Goal: Information Seeking & Learning: Learn about a topic

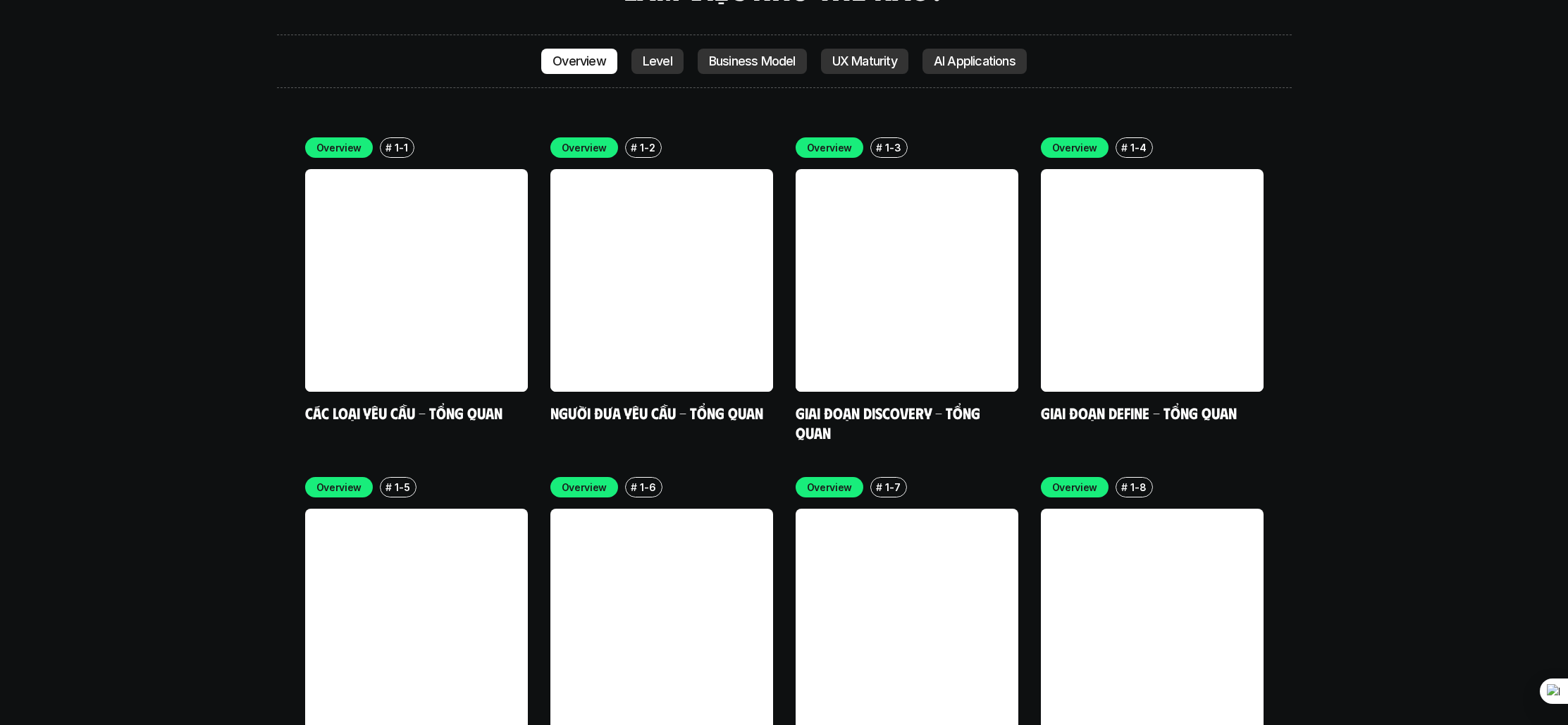
scroll to position [4211, 0]
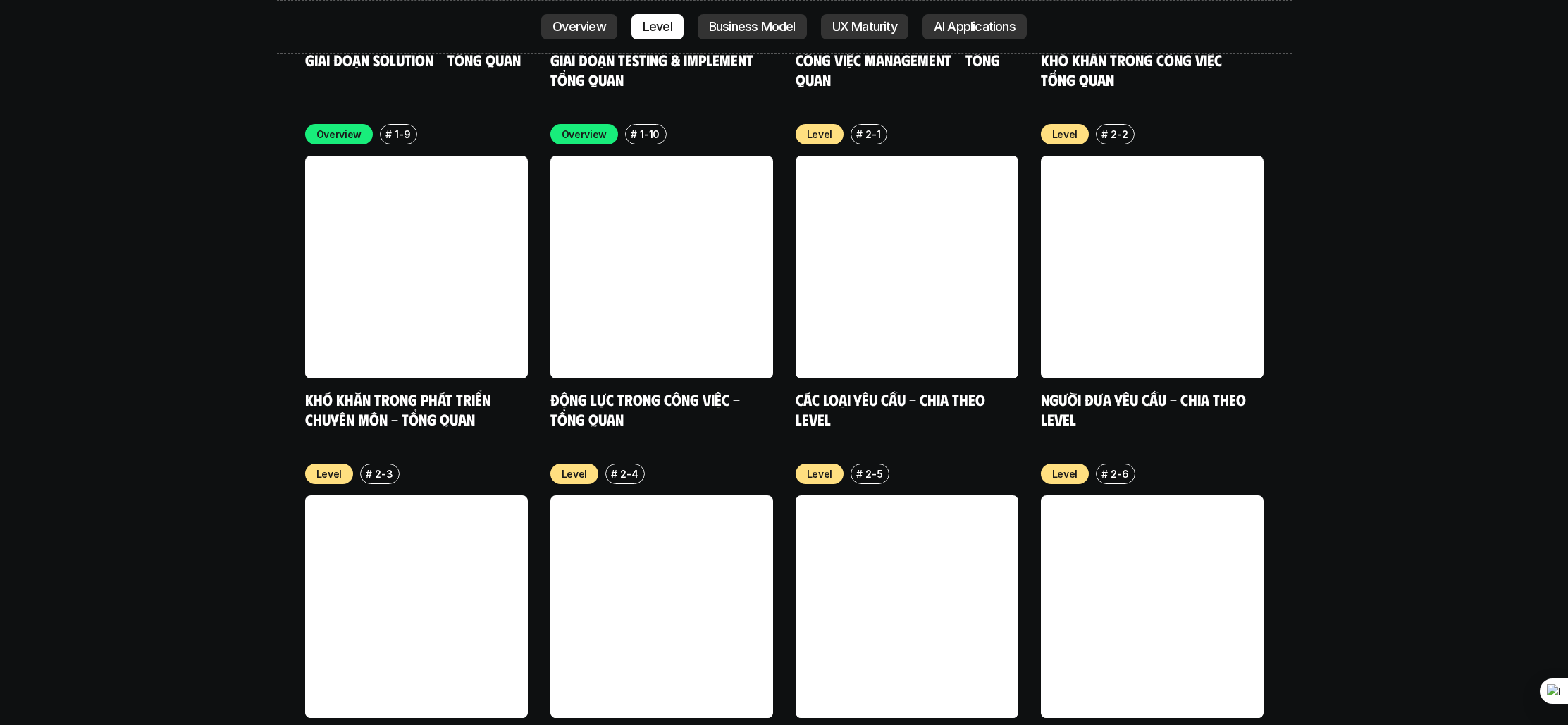
scroll to position [4987, 0]
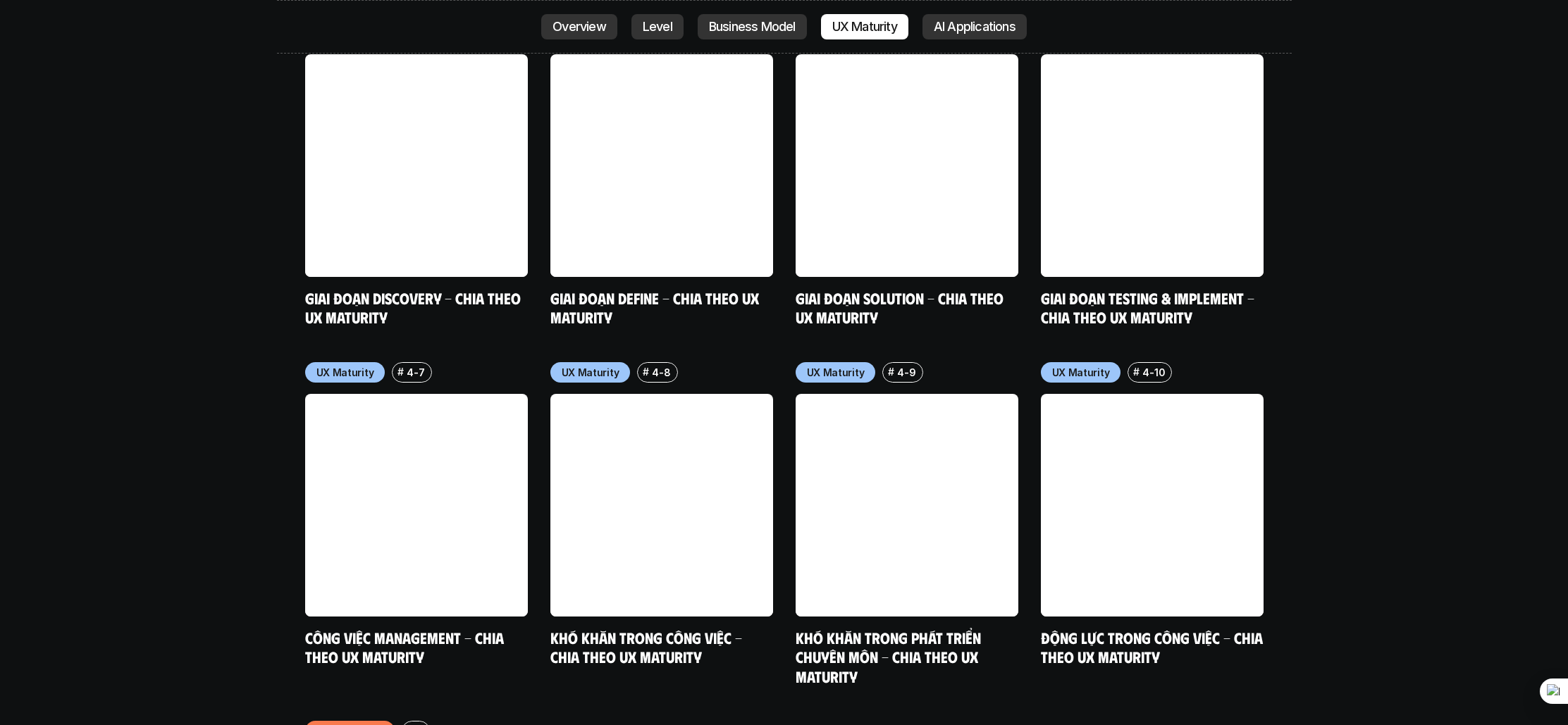
scroll to position [7485, 0]
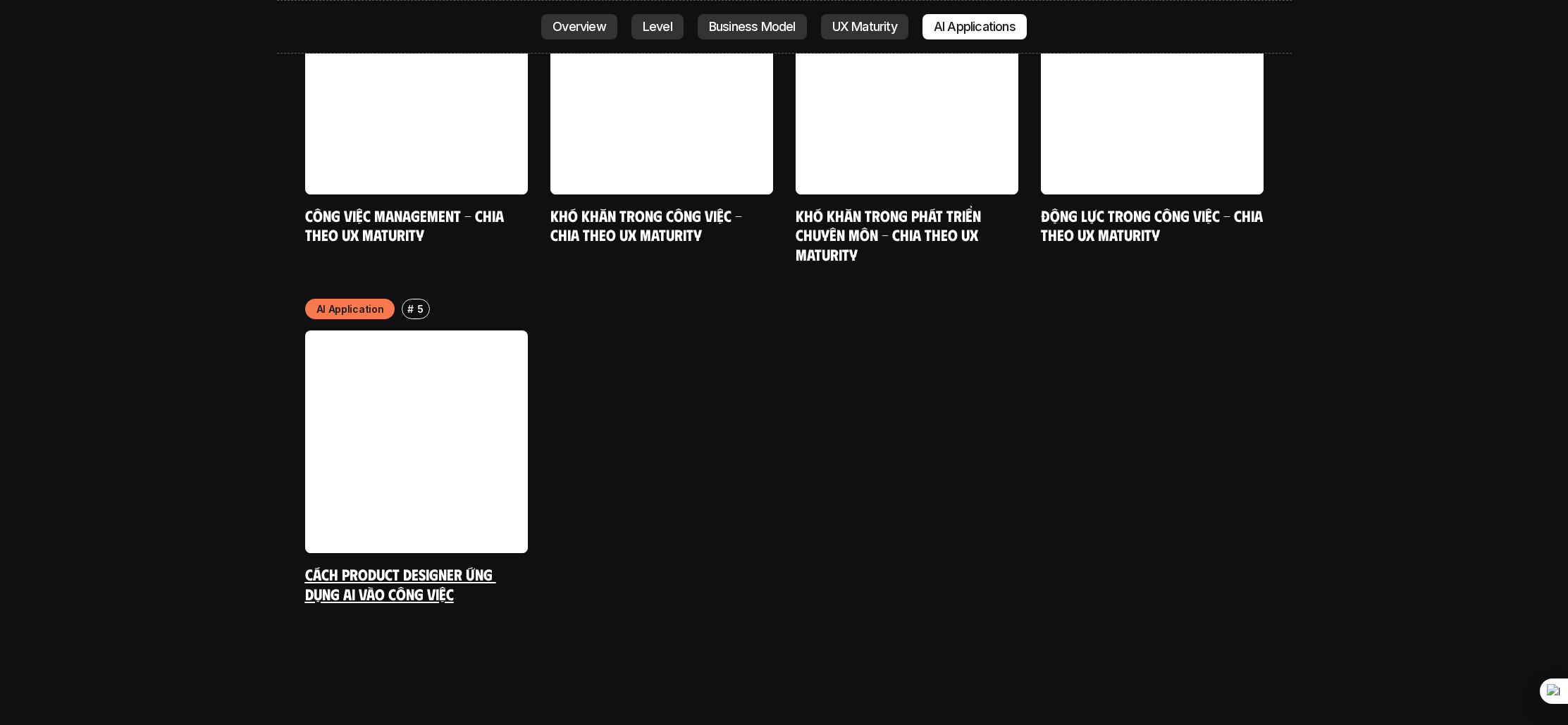
click at [450, 420] on link at bounding box center [417, 442] width 222 height 222
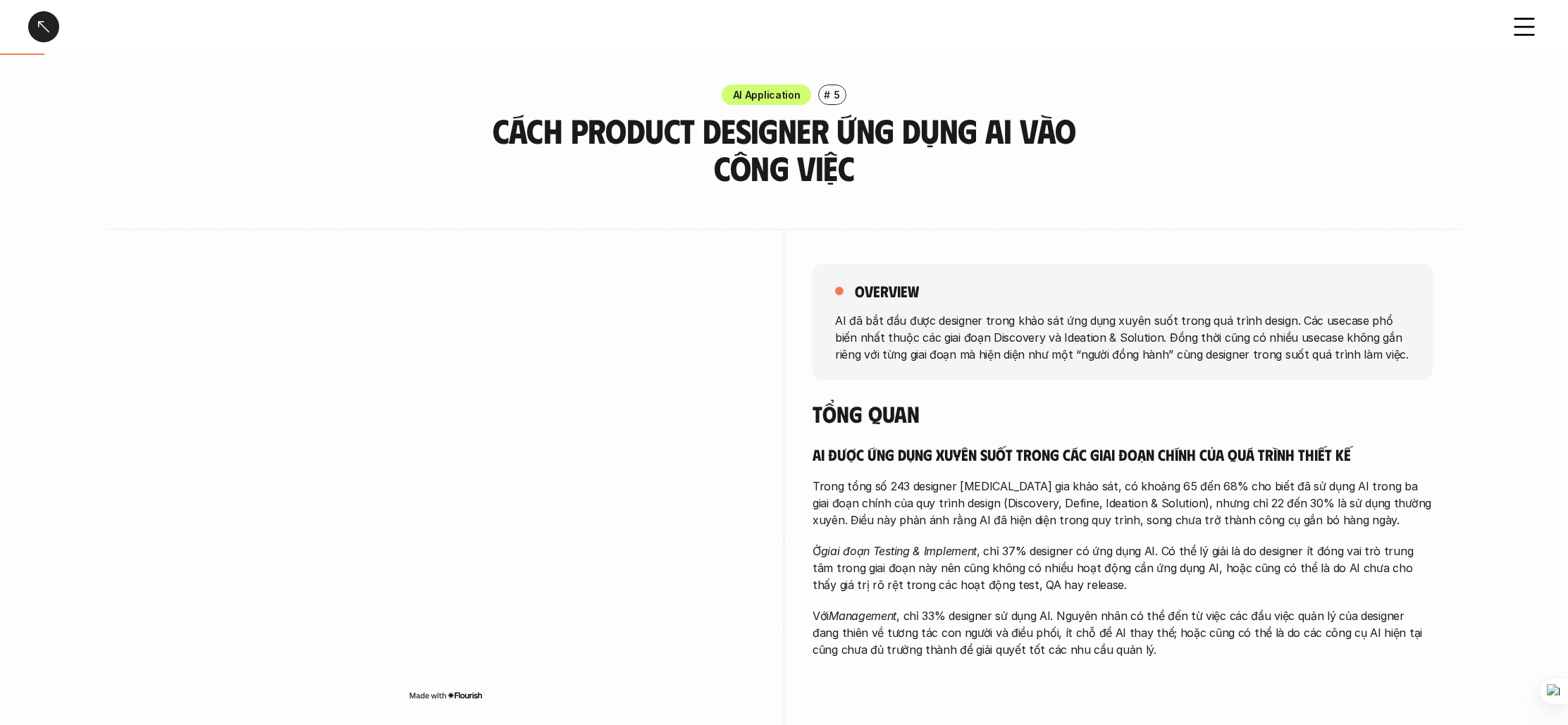
click at [1542, 31] on div "Cách Product Designer ứng dụng AI vào công việc" at bounding box center [784, 26] width 1568 height 53
click at [1530, 26] on use at bounding box center [1525, 27] width 19 height 16
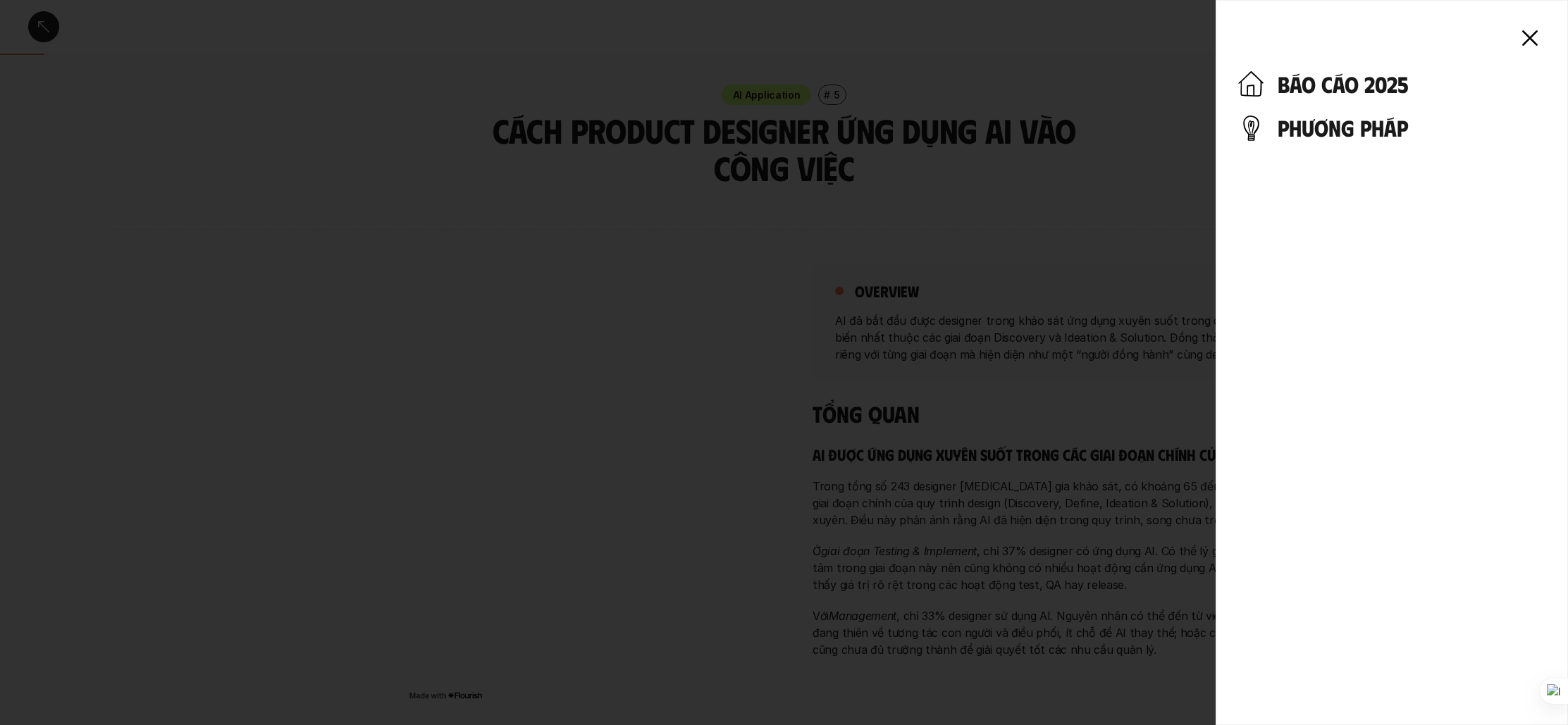
click at [1315, 125] on h4 "phương pháp" at bounding box center [1411, 128] width 268 height 27
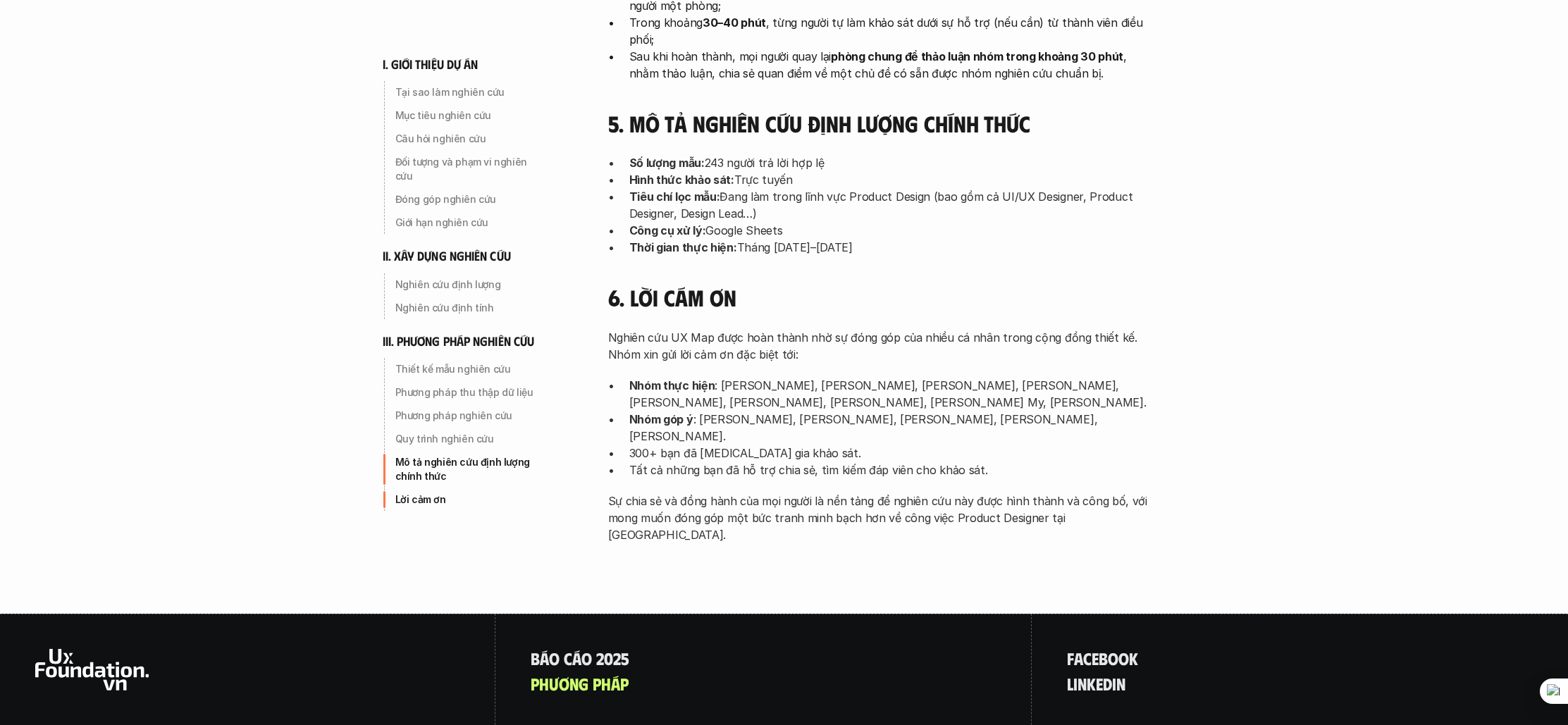
scroll to position [4460, 0]
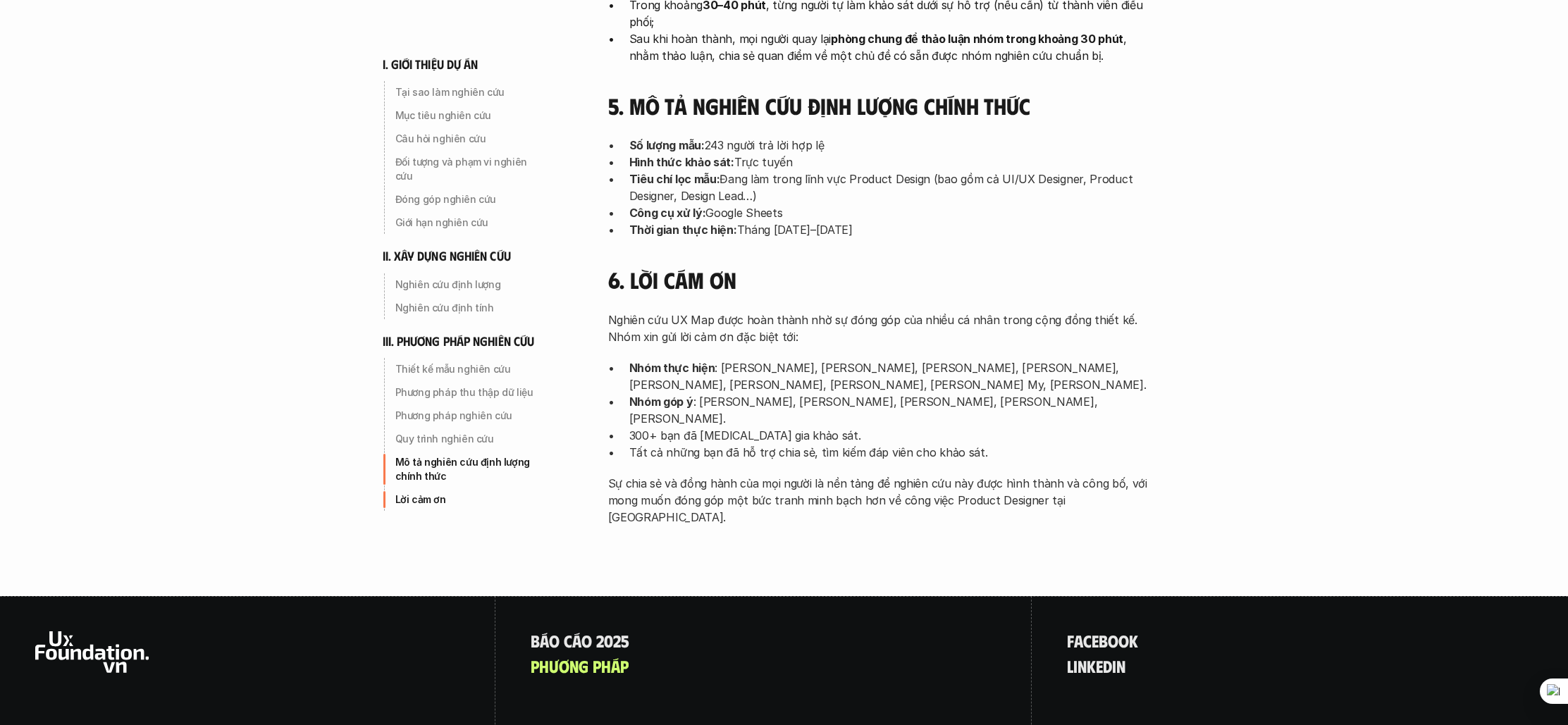
click at [1103, 360] on p "Nhóm thực hiện : Nguyễn Vương Chung, Đào Tiến Sơn, Trần Nhật Duy, Trần Ngọc Ánh…" at bounding box center [894, 376] width 529 height 34
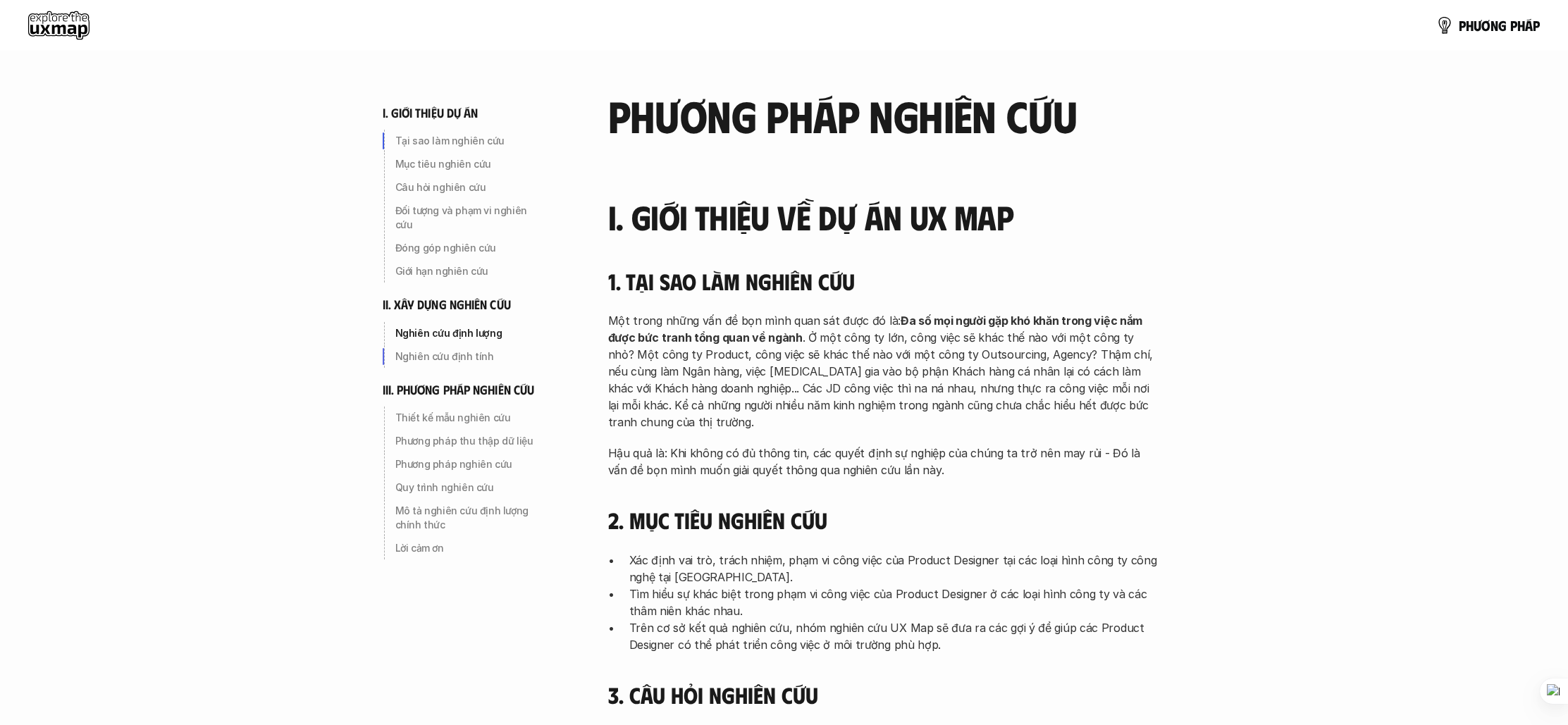
scroll to position [0, 0]
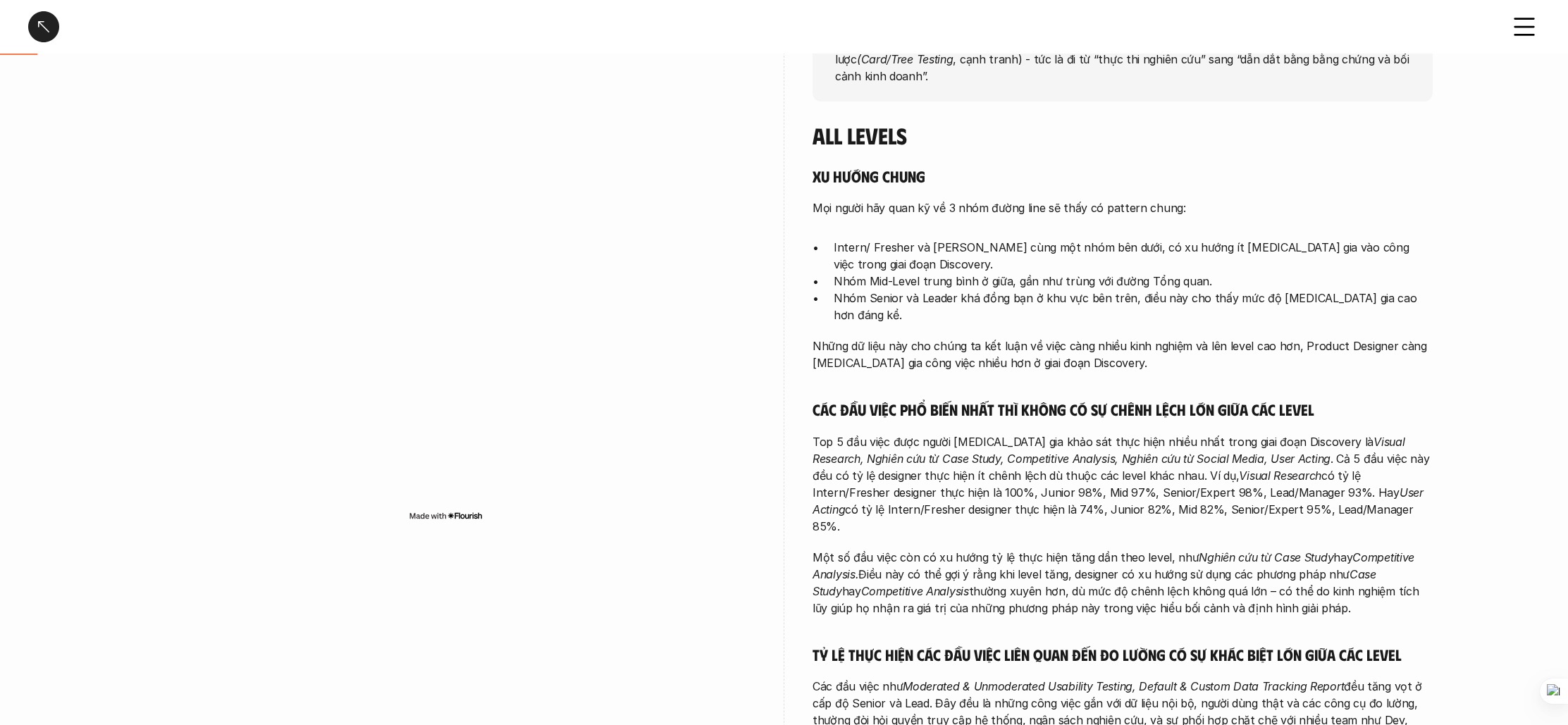
scroll to position [179, 0]
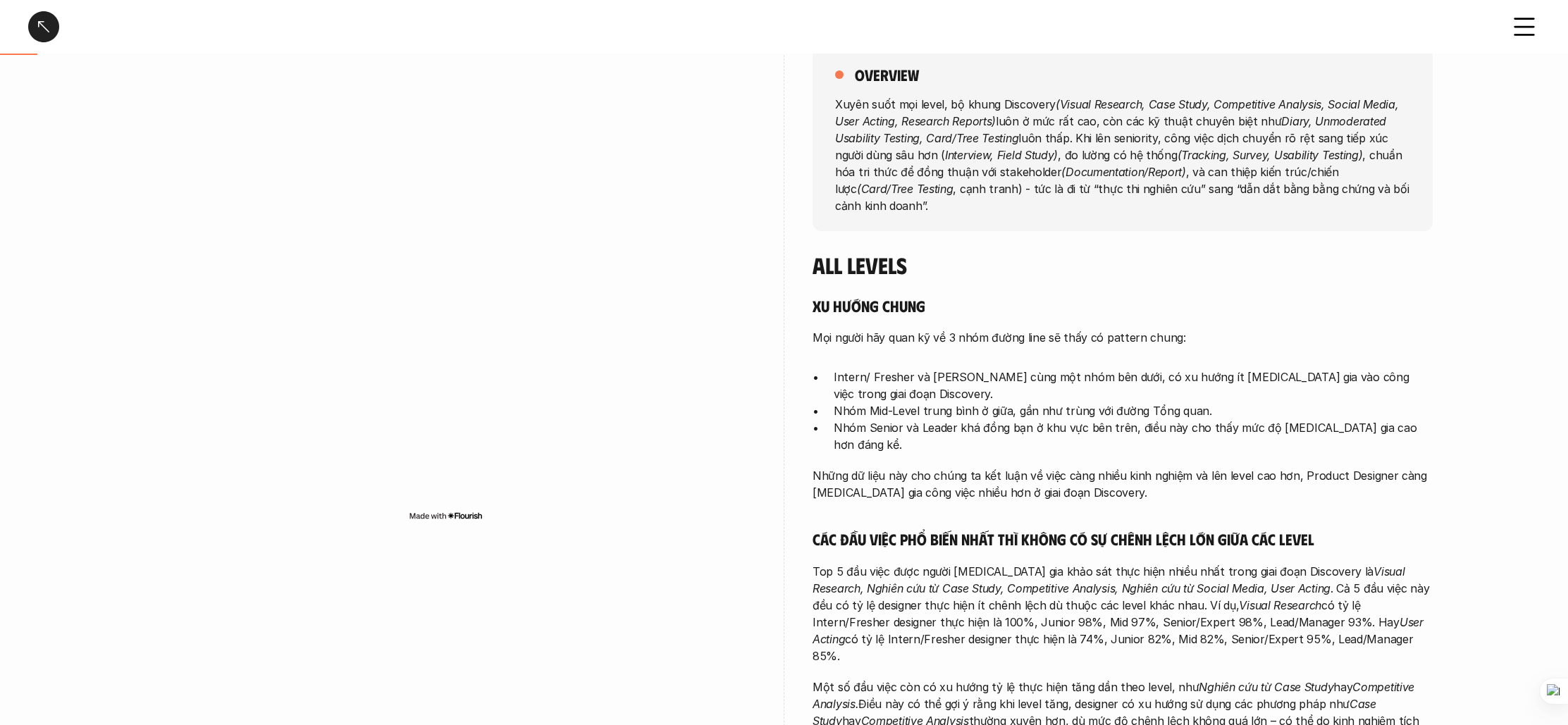
click at [466, 518] on img at bounding box center [446, 516] width 74 height 12
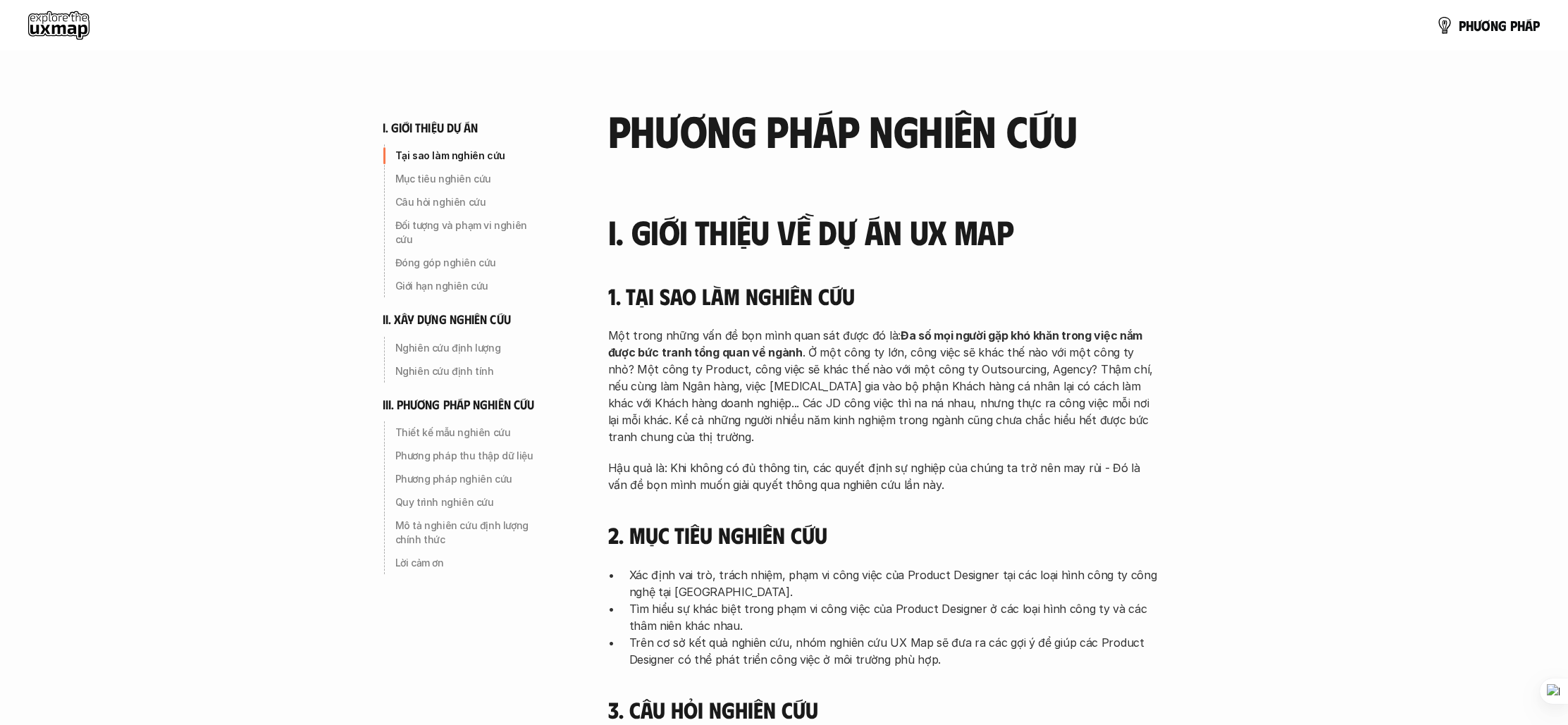
click at [61, 28] on use at bounding box center [58, 25] width 61 height 28
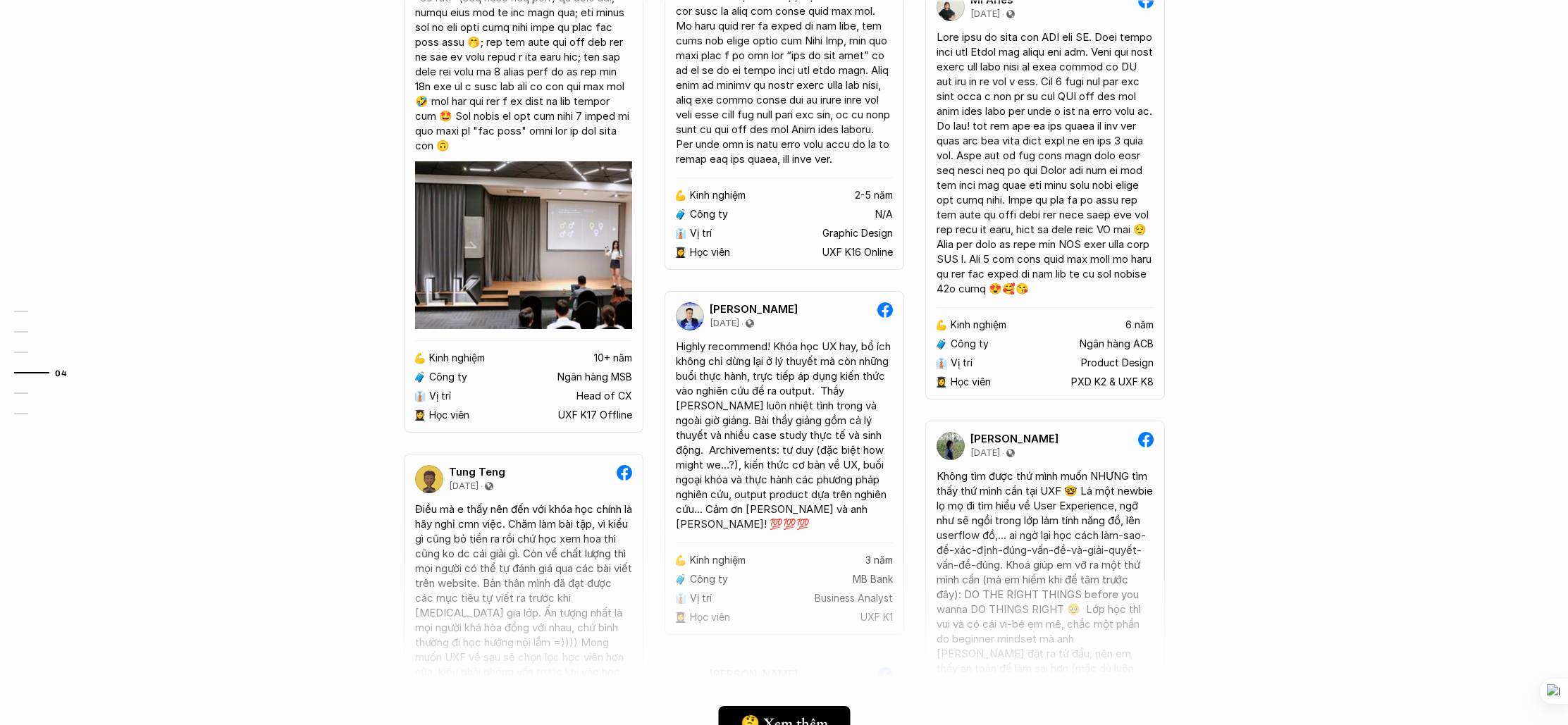
scroll to position [2922, 0]
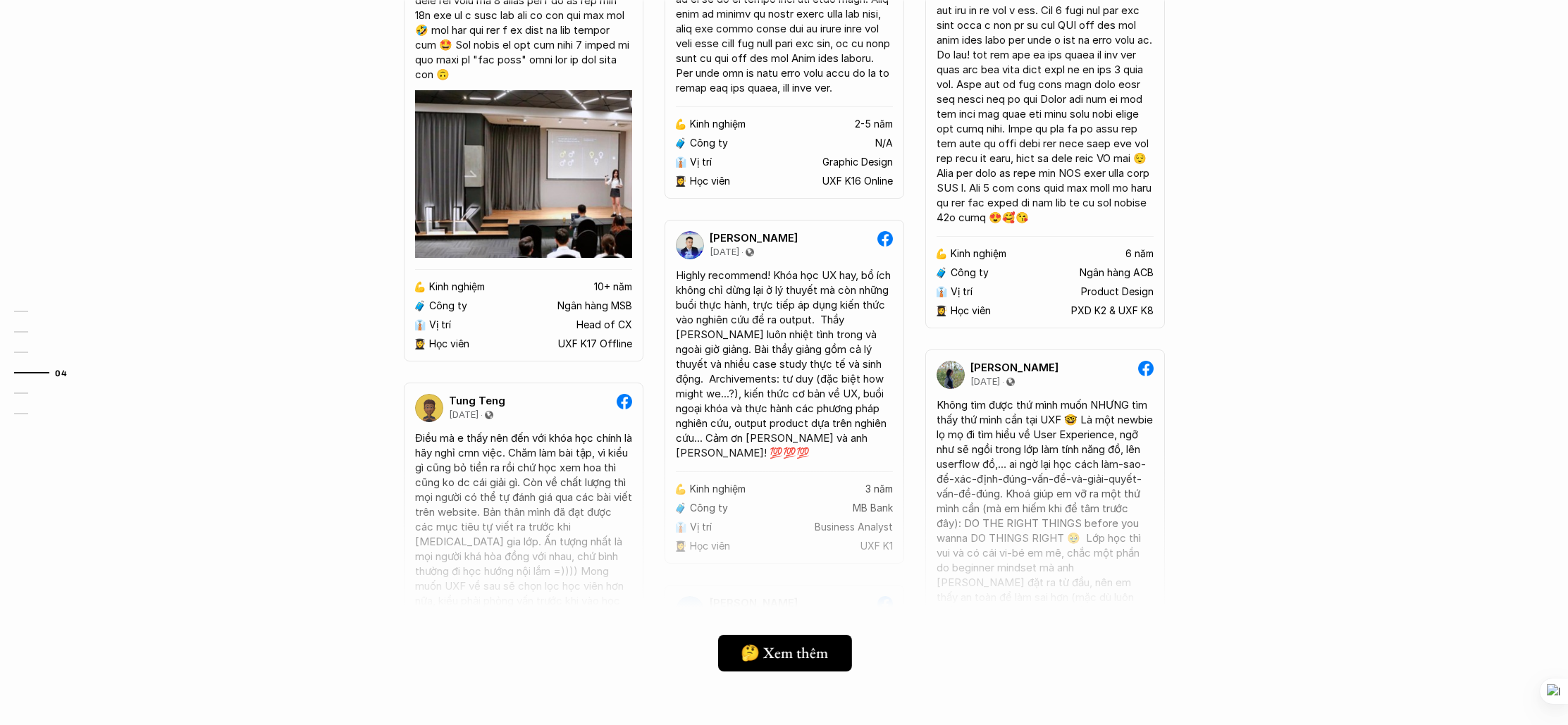
click at [812, 638] on link "🤔 Xem thêm" at bounding box center [785, 653] width 133 height 37
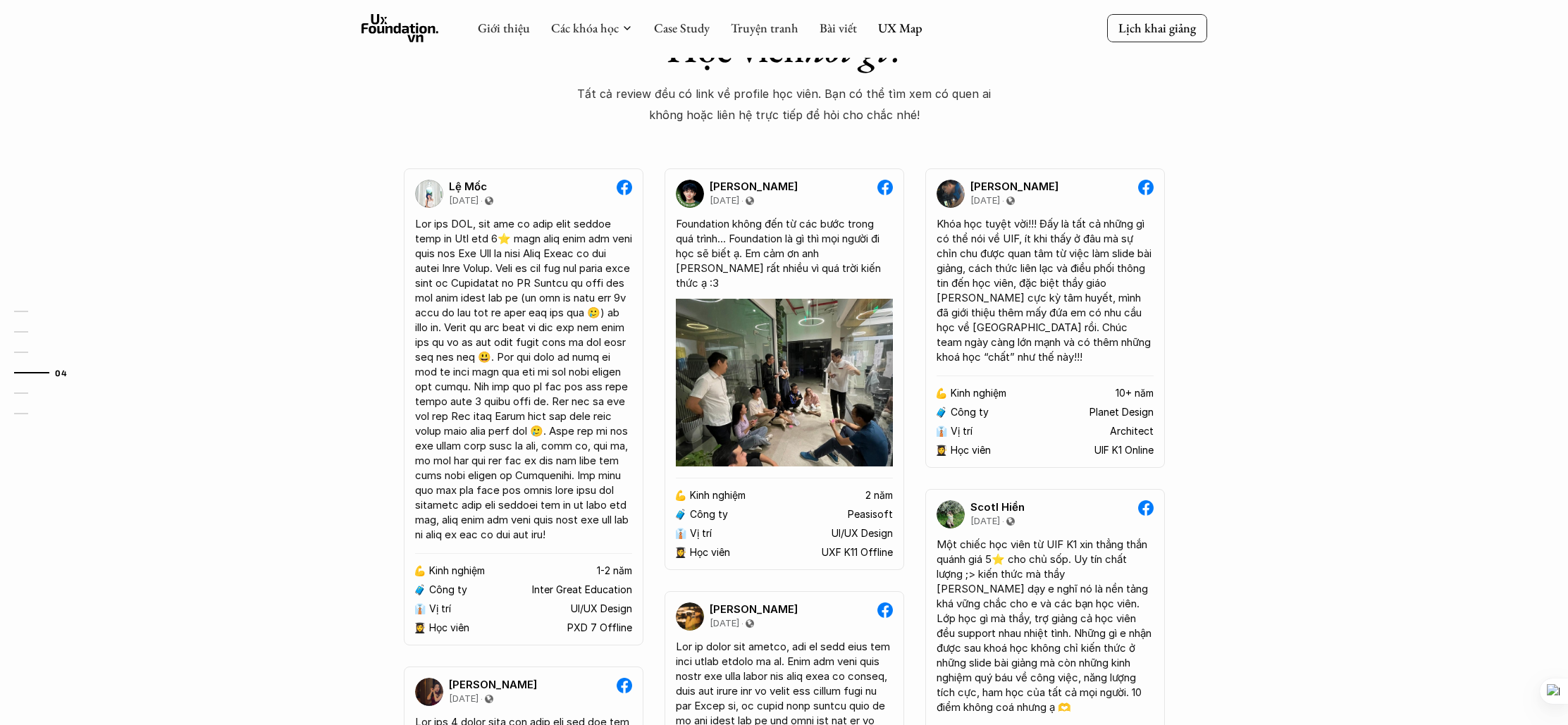
scroll to position [1993, 0]
click at [1115, 311] on div "Khóa học tuyệt vời!!! Đấy là tất cả những gì có thể nói về UIF, ít khi thấy ở đ…" at bounding box center [1045, 290] width 217 height 148
